Goal: Book appointment/travel/reservation

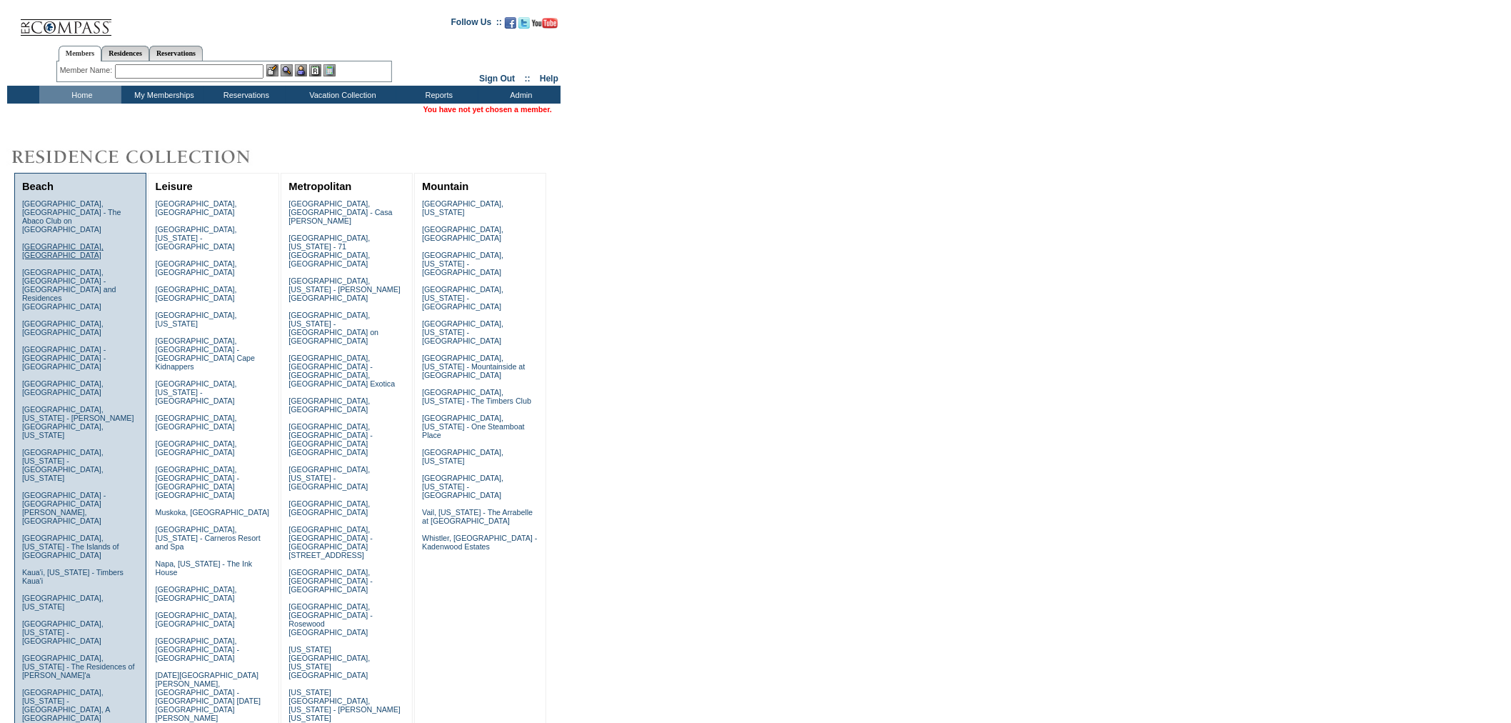
click at [66, 242] on link "[GEOGRAPHIC_DATA], [GEOGRAPHIC_DATA]" at bounding box center [62, 250] width 81 height 17
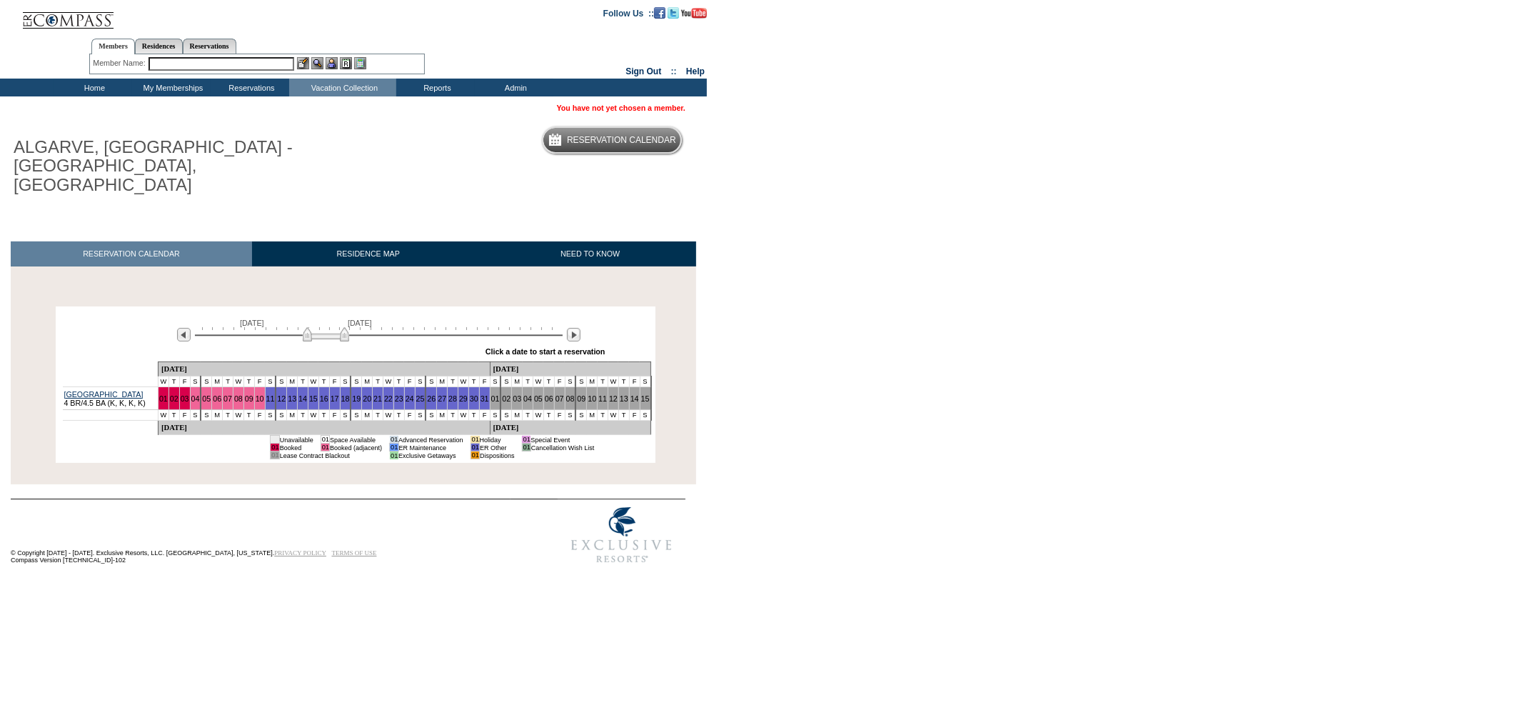
drag, startPoint x: 201, startPoint y: 58, endPoint x: 198, endPoint y: 66, distance: 8.4
click at [201, 61] on input "text" at bounding box center [222, 64] width 146 height 14
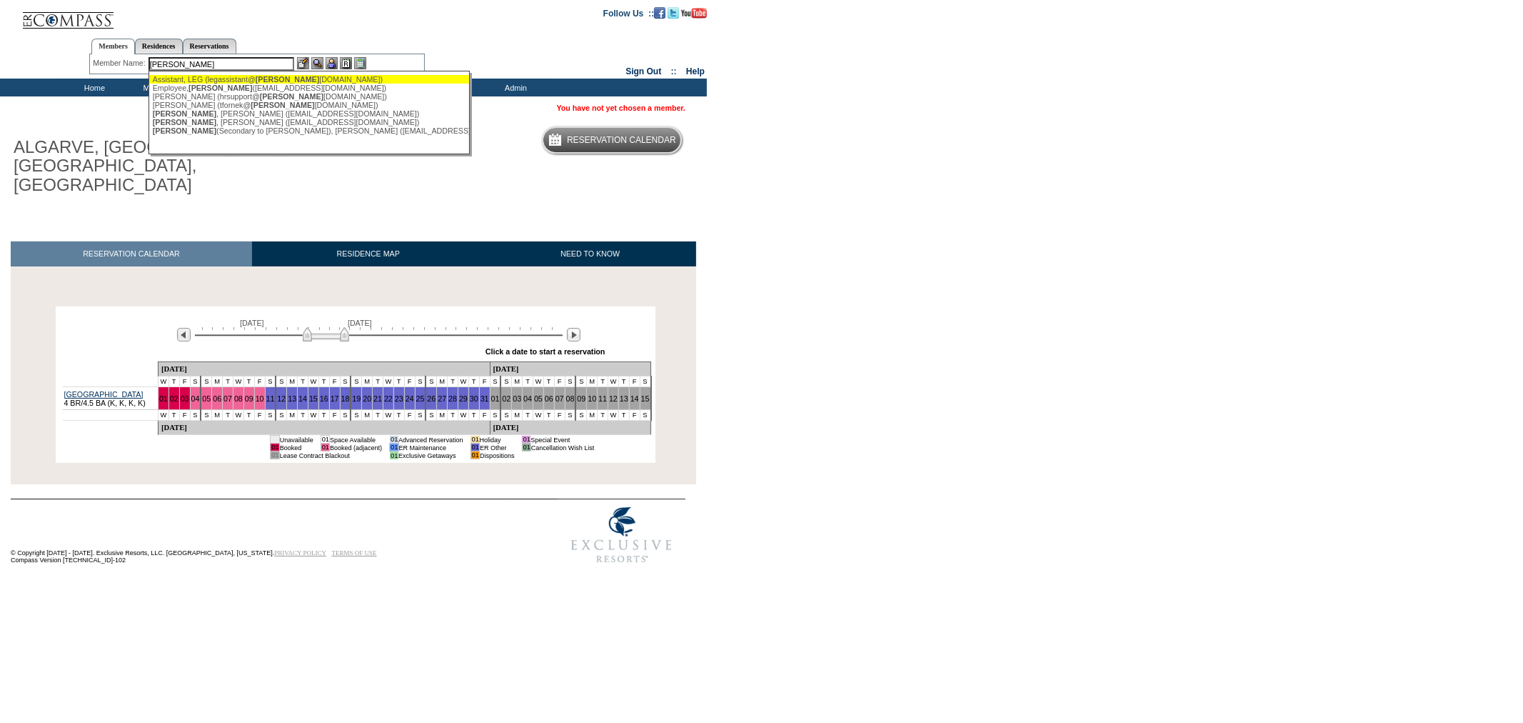
click at [216, 76] on div "Assistant, LEG (legassistant@ [PERSON_NAME] [DOMAIN_NAME])" at bounding box center [310, 79] width 314 height 9
type input "Assistant, LEG ([EMAIL_ADDRESS][DOMAIN_NAME])"
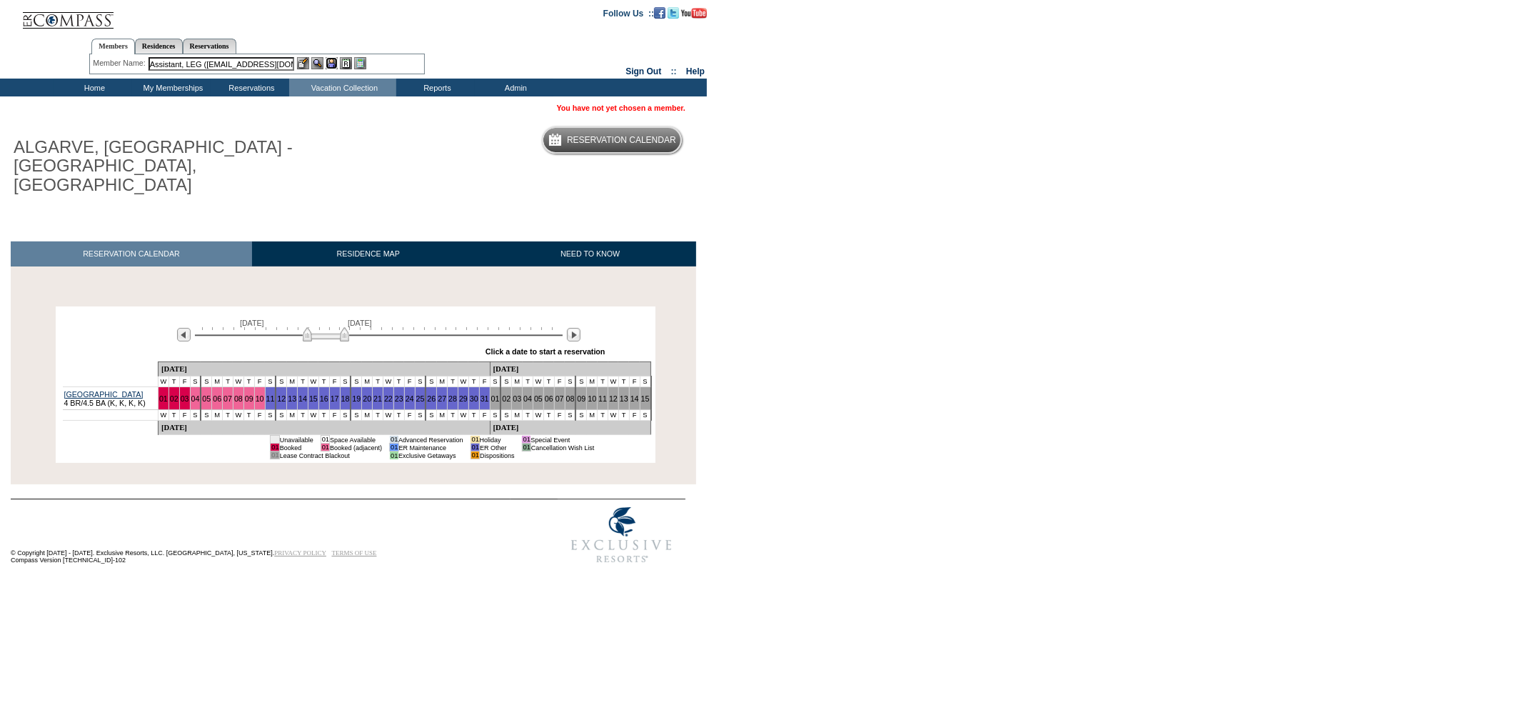
click at [329, 61] on img at bounding box center [332, 63] width 12 height 12
click at [314, 61] on img at bounding box center [317, 63] width 12 height 12
